Goal: Information Seeking & Learning: Learn about a topic

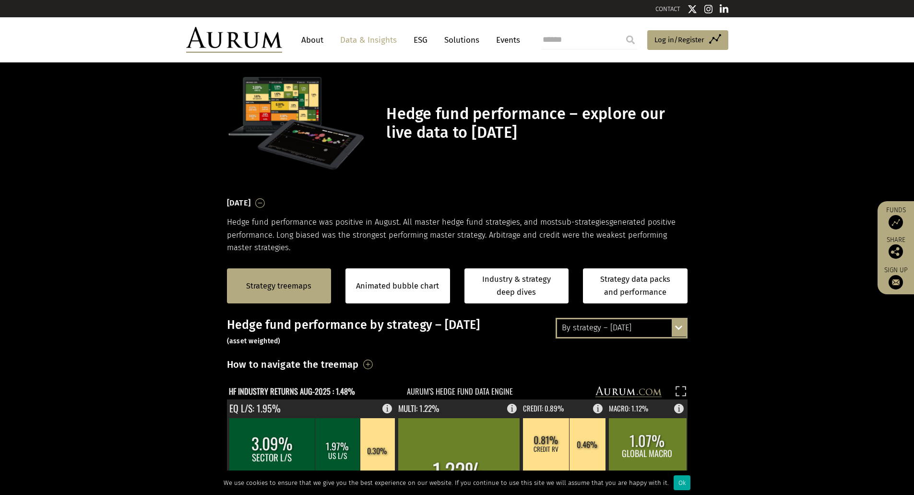
click at [759, 176] on section "Hedge fund performance – explore our live data to [DATE]" at bounding box center [457, 128] width 914 height 133
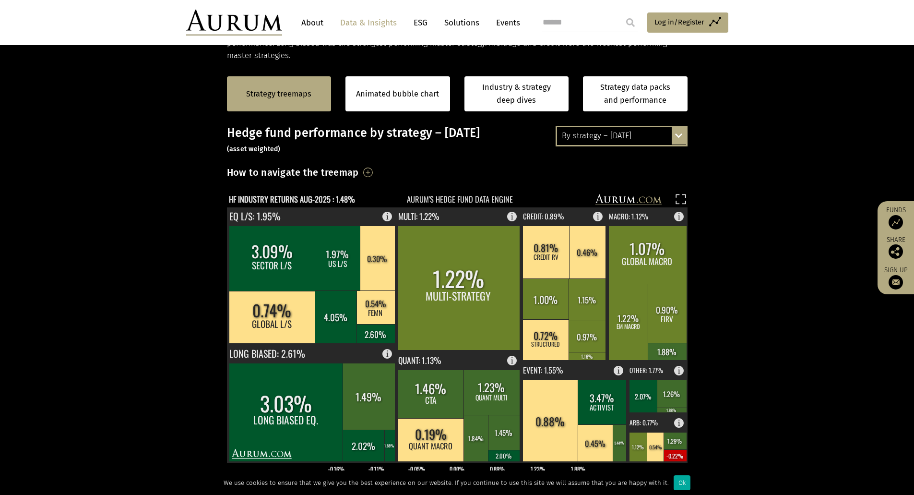
click at [817, 178] on section "Strategy treemaps Animated bubble chart Industry & strategy deep dives Strategy…" at bounding box center [457, 362] width 914 height 600
click at [667, 135] on div "By strategy – [DATE]" at bounding box center [621, 135] width 129 height 17
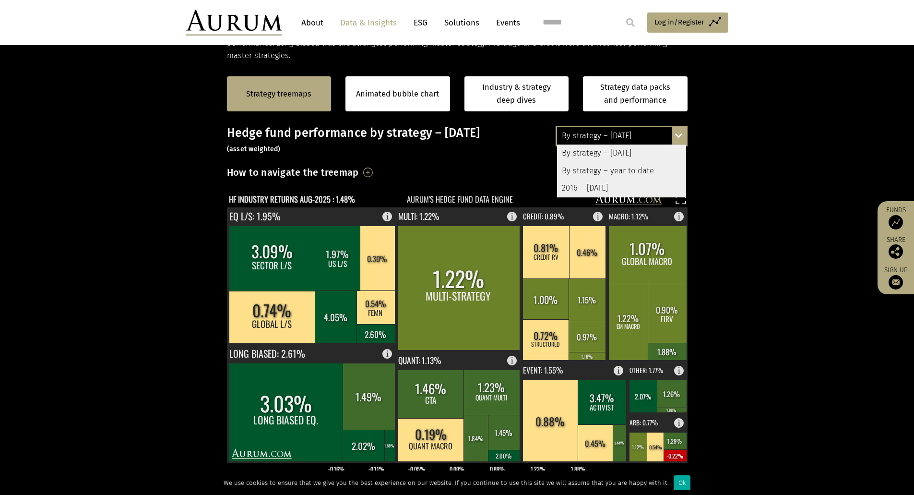
click at [644, 170] on div "By strategy – year to date" at bounding box center [621, 170] width 129 height 17
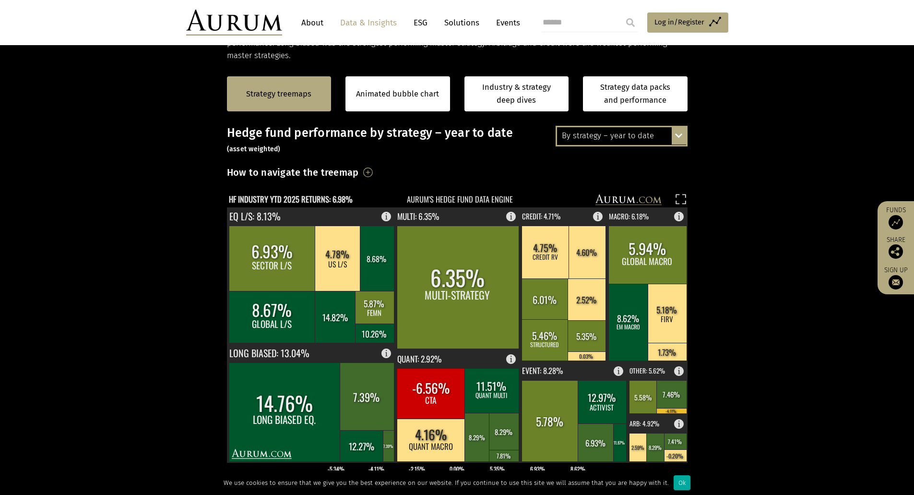
click at [807, 162] on section "Strategy treemaps Animated bubble chart Industry & strategy deep dives Strategy…" at bounding box center [457, 362] width 914 height 600
click at [830, 141] on section "Strategy treemaps Animated bubble chart Industry & strategy deep dives Strategy…" at bounding box center [457, 362] width 914 height 600
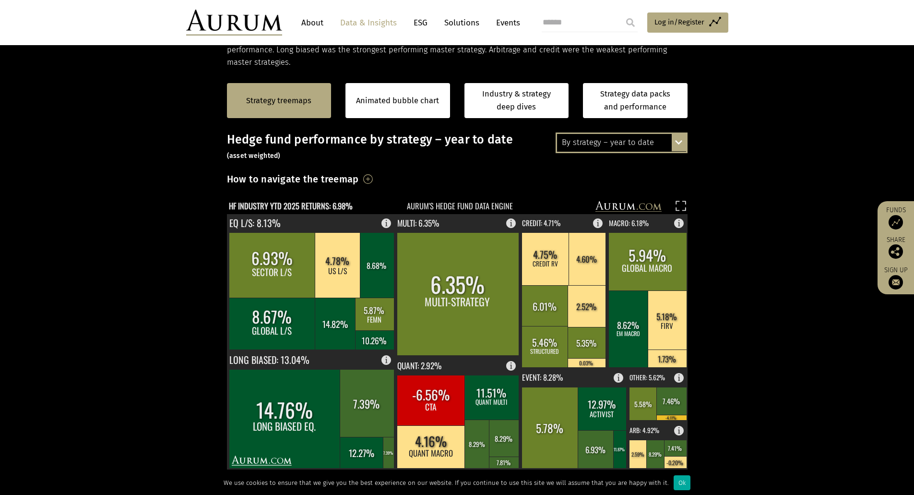
scroll to position [144, 0]
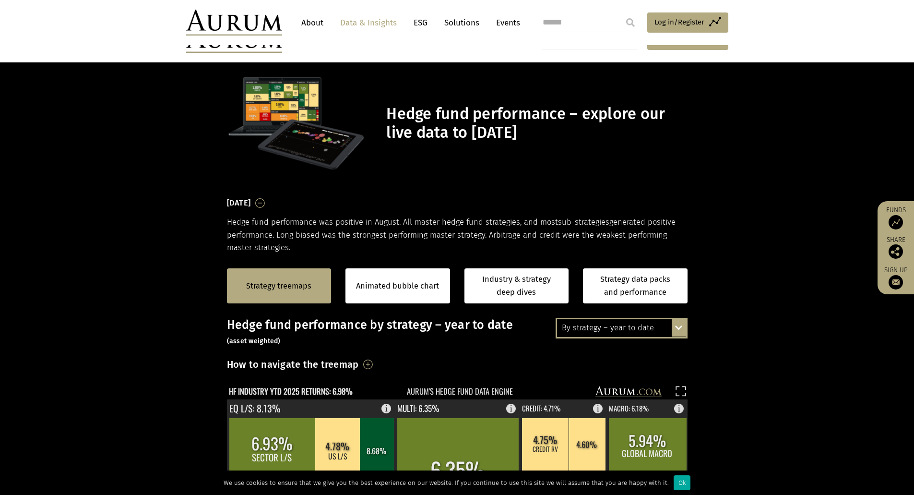
scroll to position [144, 0]
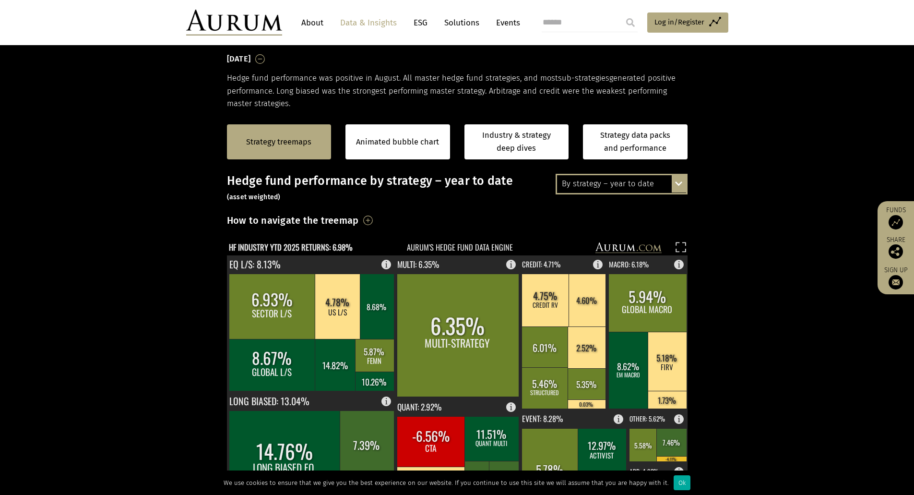
click at [824, 131] on div "Strategy treemaps Animated bubble chart Industry & strategy deep dives Strategy…" at bounding box center [457, 142] width 914 height 64
